Goal: Task Accomplishment & Management: Use online tool/utility

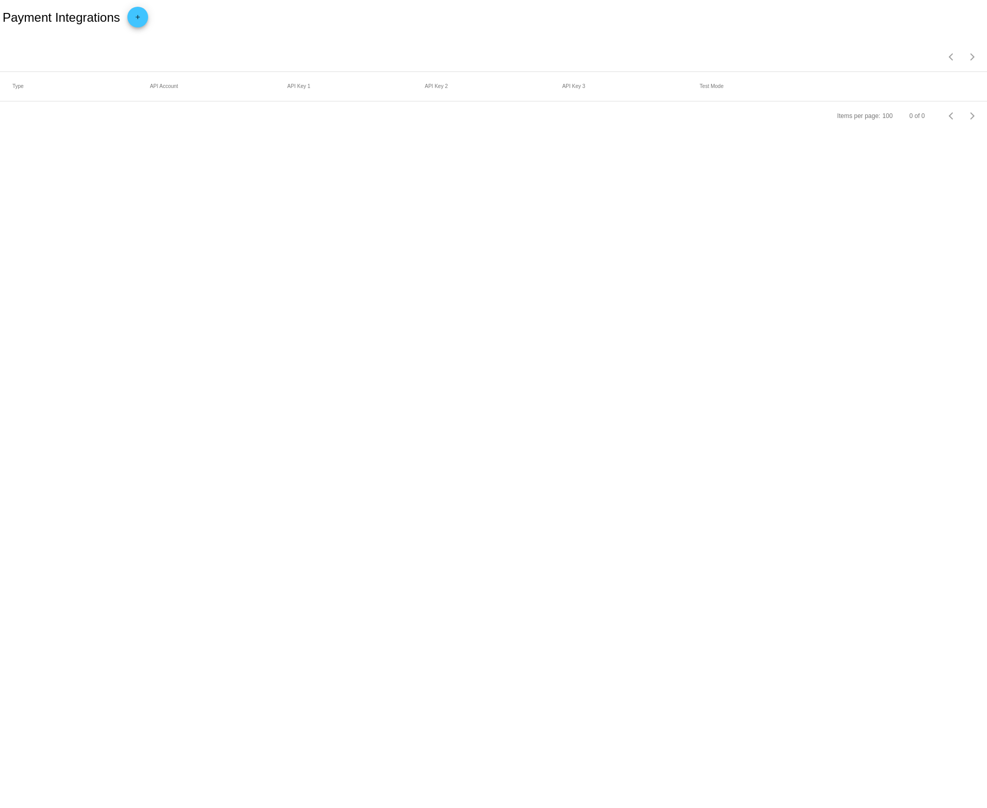
click at [140, 6] on div "Payment Integrations add" at bounding box center [493, 17] width 987 height 35
click at [138, 22] on mat-icon "add" at bounding box center [137, 19] width 12 height 12
click at [64, 63] on span "Payment Method Type" at bounding box center [48, 60] width 72 height 8
click at [63, 64] on span "Stripe" at bounding box center [58, 61] width 93 height 22
